Goal: Task Accomplishment & Management: Manage account settings

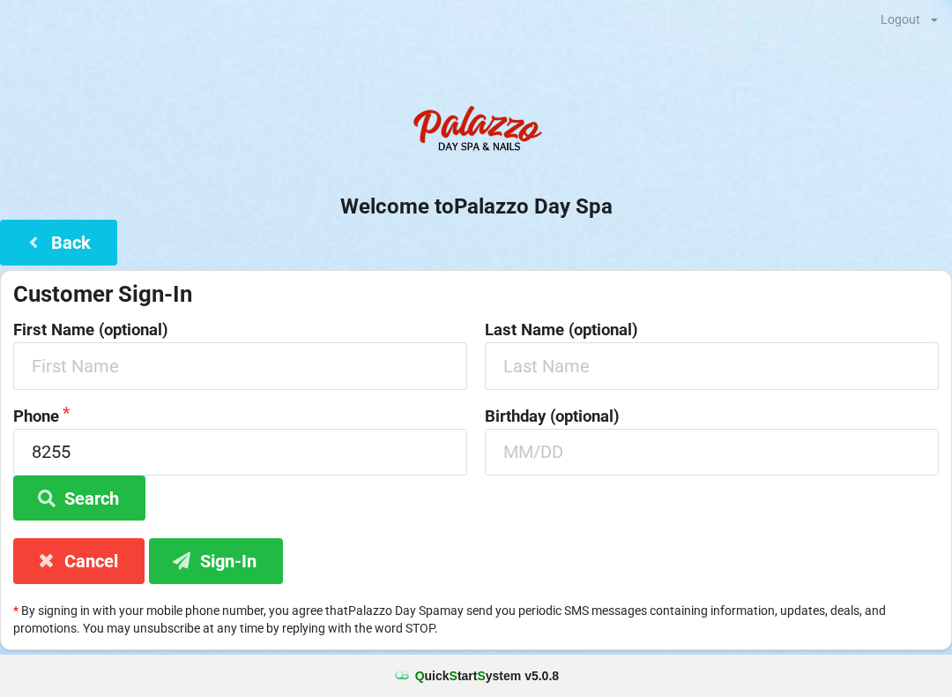
click at [63, 242] on button "Back" at bounding box center [58, 242] width 117 height 45
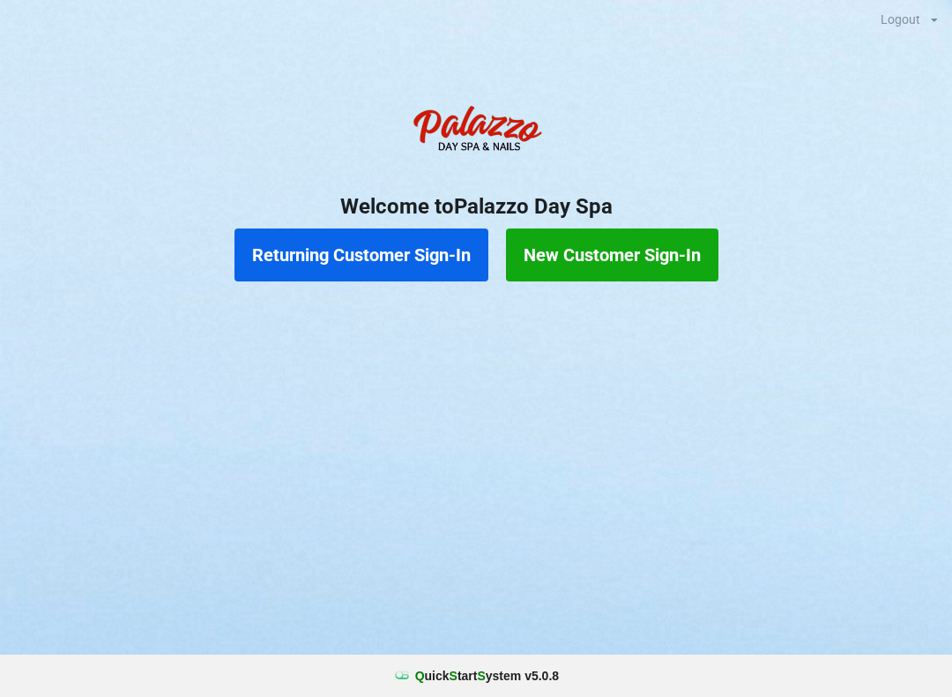
click at [356, 252] on button "Returning Customer Sign-In" at bounding box center [362, 254] width 254 height 53
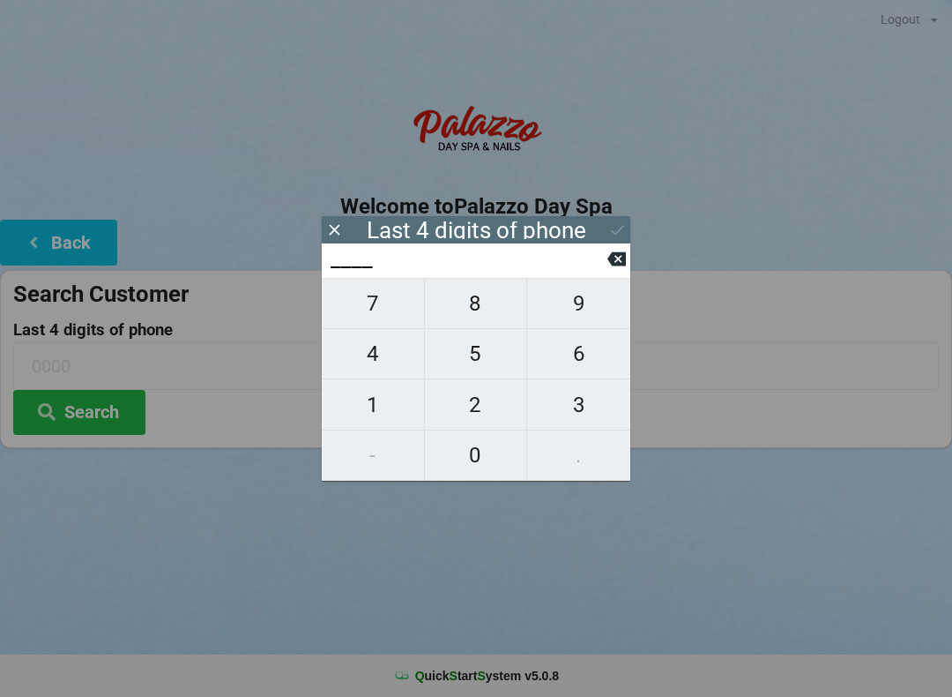
click at [577, 309] on span "9" at bounding box center [578, 303] width 103 height 37
type input "9___"
click at [466, 460] on span "0" at bounding box center [476, 455] width 102 height 37
type input "90__"
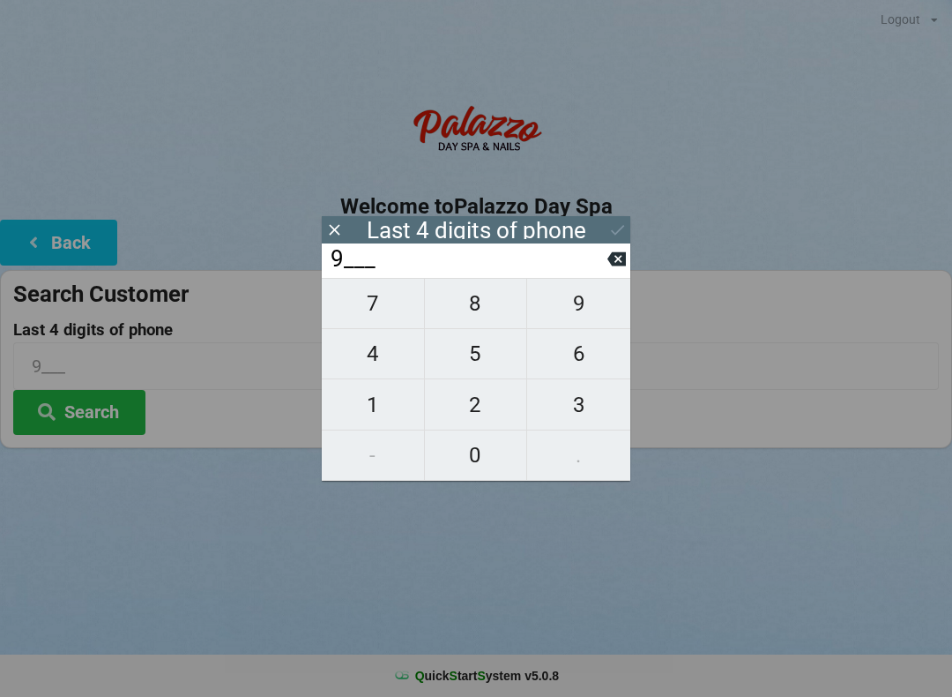
type input "90__"
click at [376, 361] on span "4" at bounding box center [373, 353] width 102 height 37
type input "904_"
click at [471, 358] on span "5" at bounding box center [476, 353] width 102 height 37
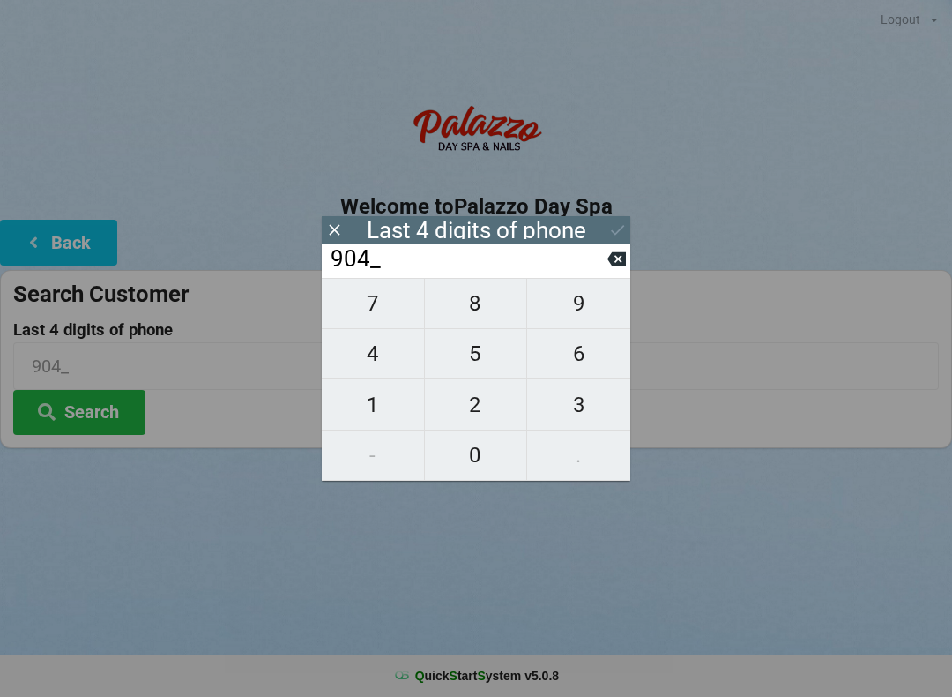
type input "9045"
click at [625, 264] on icon at bounding box center [617, 259] width 19 height 14
click at [479, 357] on span "5" at bounding box center [476, 353] width 102 height 37
type input "9045"
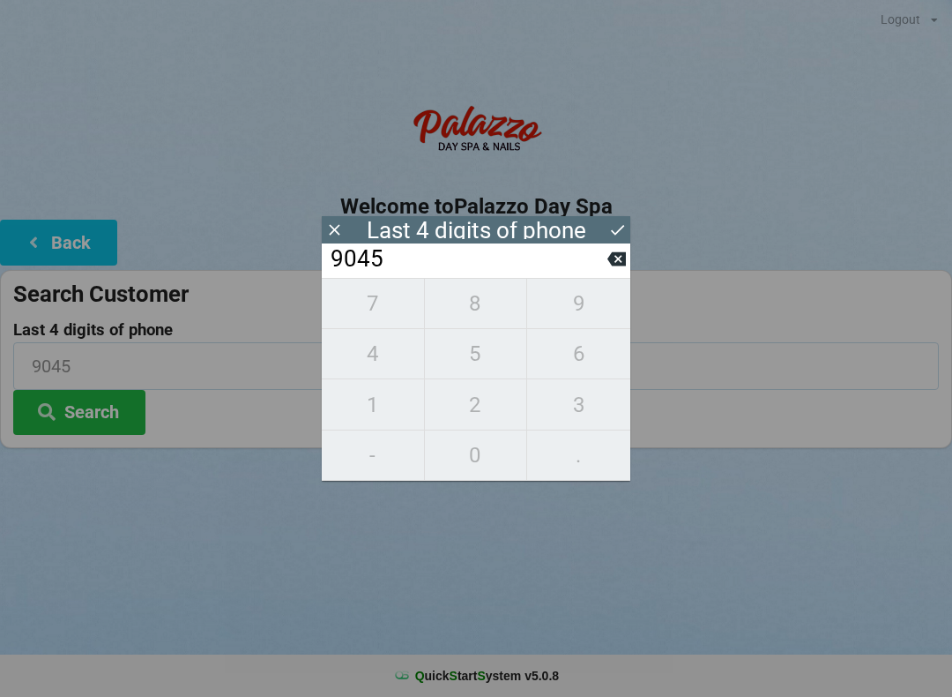
click at [826, 377] on input "9045" at bounding box center [476, 365] width 926 height 47
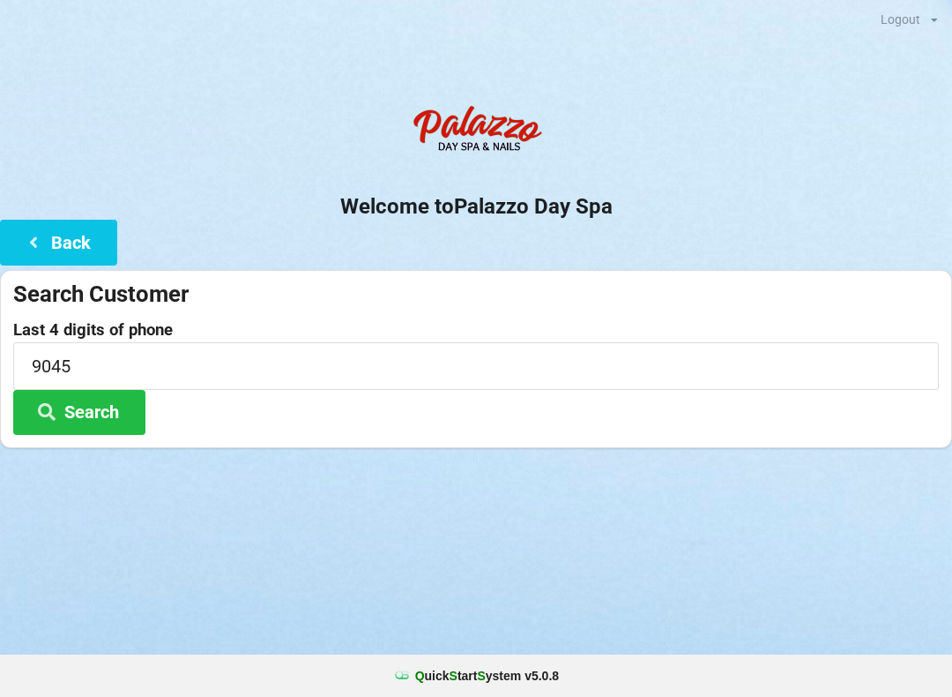
click at [809, 569] on div "Logout Logout Sign-In Welcome to Palazzo Day Spa Back Search Customer Last 4 di…" at bounding box center [476, 348] width 952 height 697
click at [102, 407] on button "Search" at bounding box center [79, 412] width 132 height 45
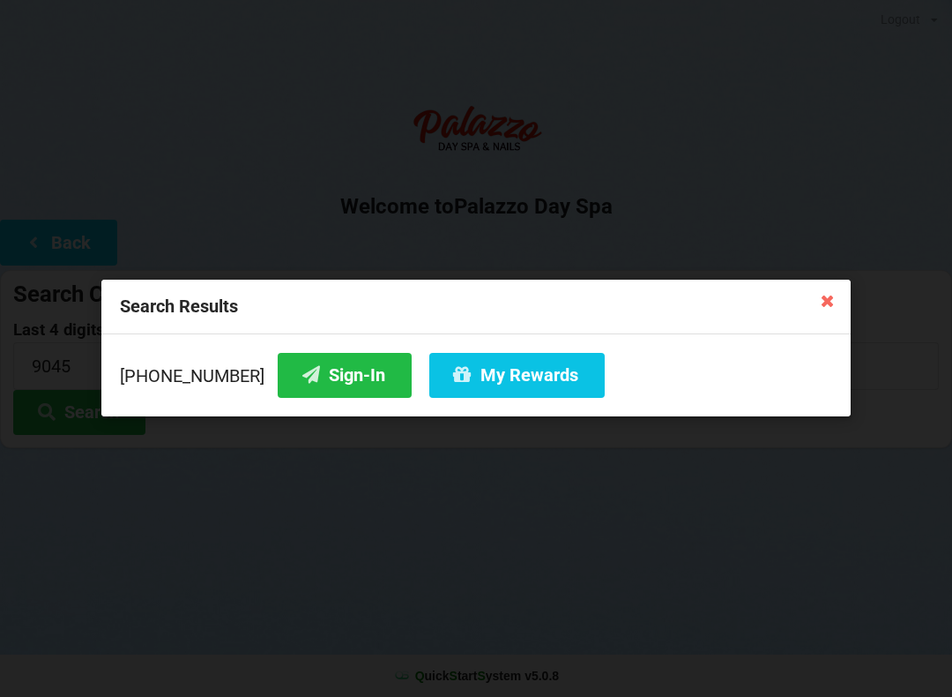
click at [311, 368] on button "Sign-In" at bounding box center [345, 375] width 134 height 45
